Goal: Task Accomplishment & Management: Complete application form

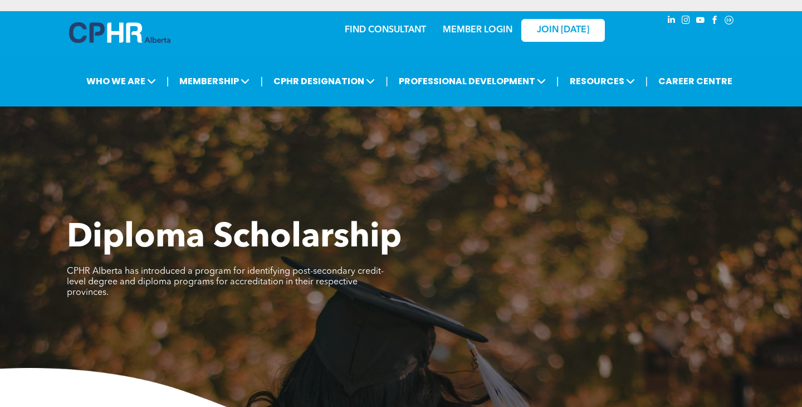
scroll to position [512, 0]
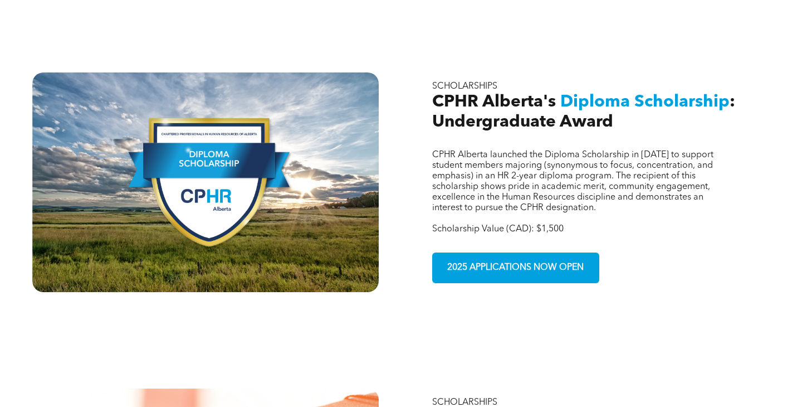
scroll to position [691, 0]
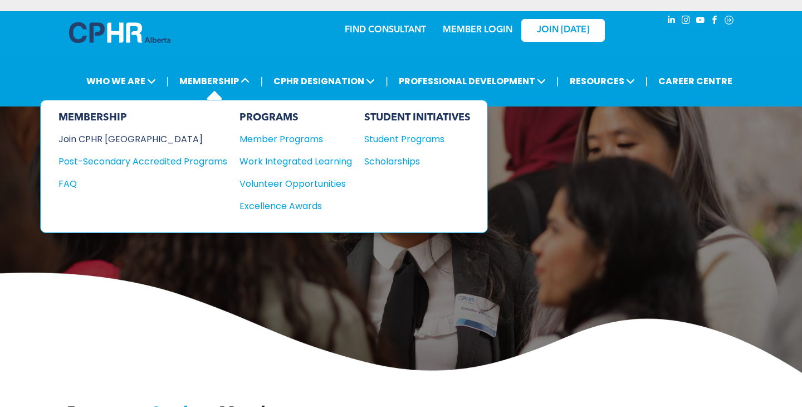
click at [133, 141] on div "Join CPHR [GEOGRAPHIC_DATA]" at bounding box center [134, 139] width 152 height 14
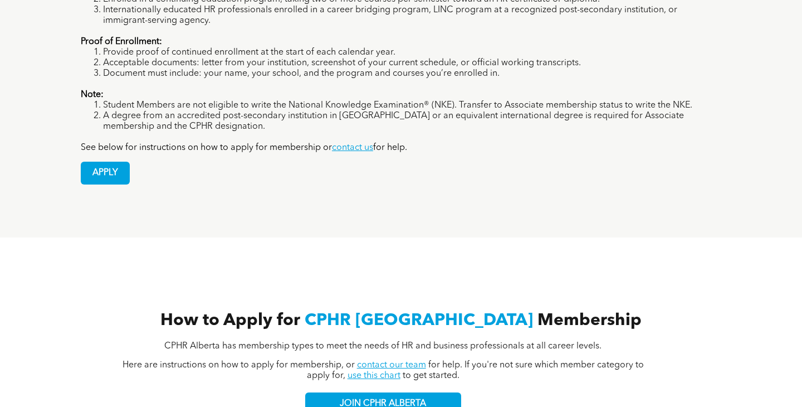
scroll to position [999, 0]
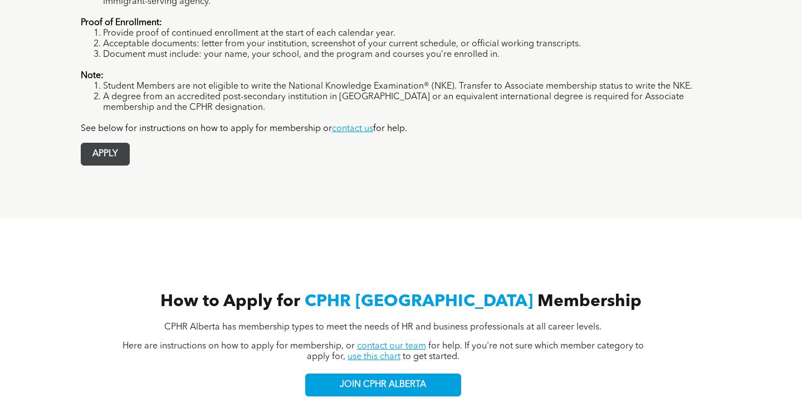
click at [104, 143] on span "APPLY" at bounding box center [105, 154] width 48 height 22
click at [569, 134] on div "APPLY" at bounding box center [401, 149] width 640 height 31
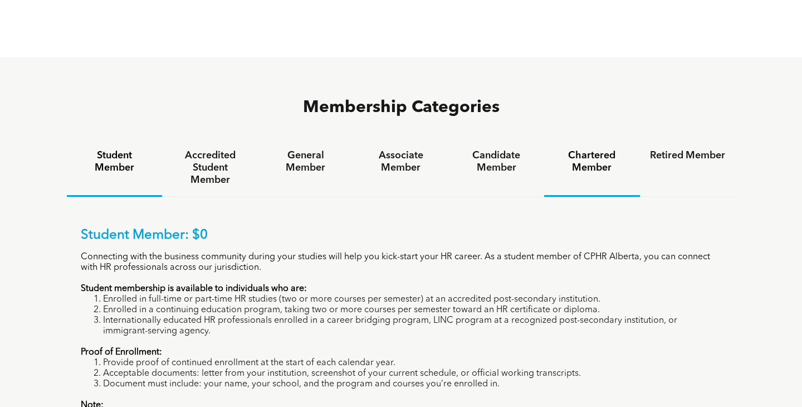
scroll to position [709, 0]
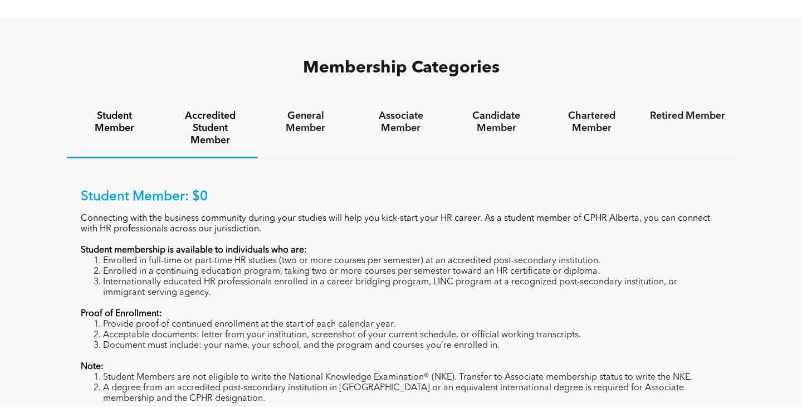
click at [231, 110] on h4 "Accredited Student Member" at bounding box center [209, 128] width 75 height 37
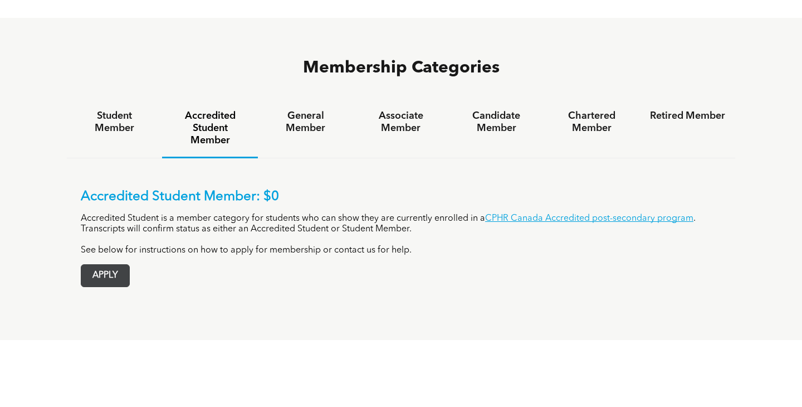
click at [112, 265] on span "APPLY" at bounding box center [105, 276] width 48 height 22
